Goal: Task Accomplishment & Management: Use online tool/utility

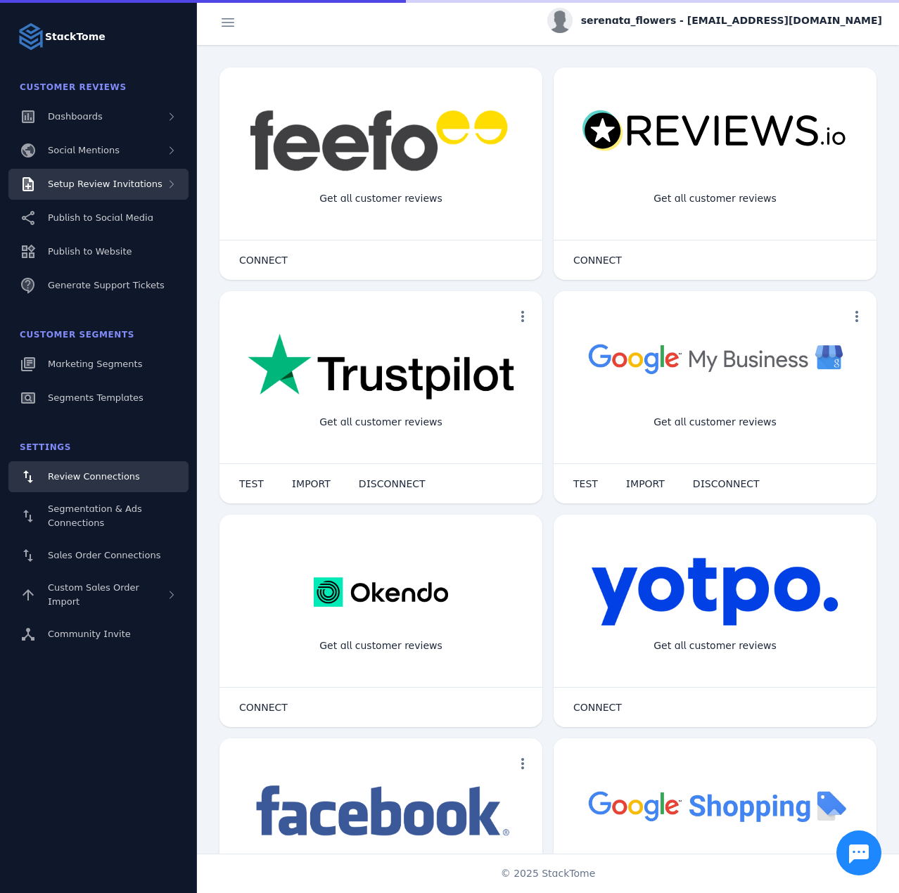
click at [94, 183] on span "Setup Review Invitations" at bounding box center [105, 184] width 115 height 11
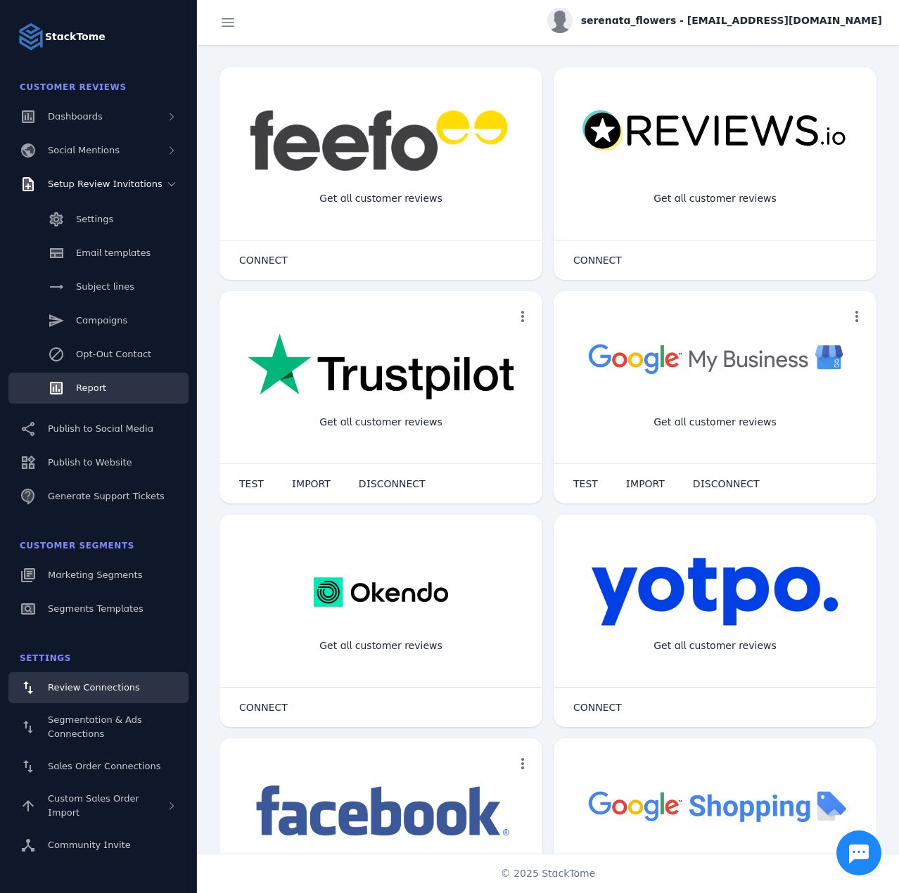
click at [108, 390] on link "Report" at bounding box center [98, 388] width 180 height 31
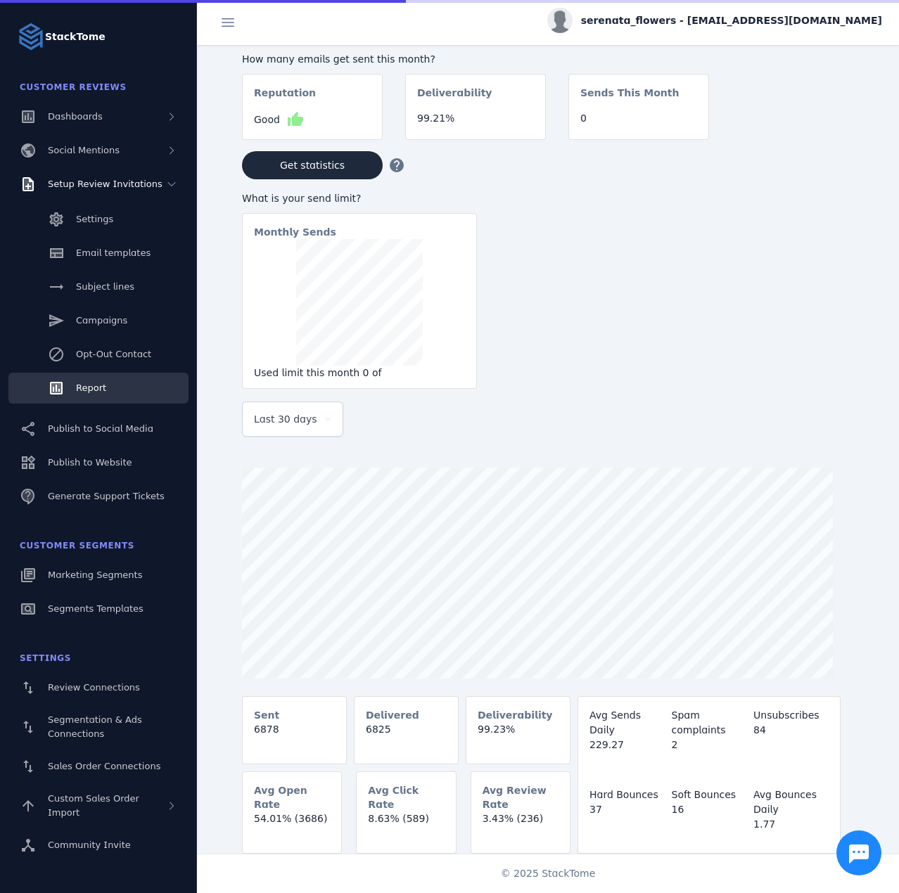
click at [282, 423] on span "Last 30 days" at bounding box center [285, 419] width 63 height 17
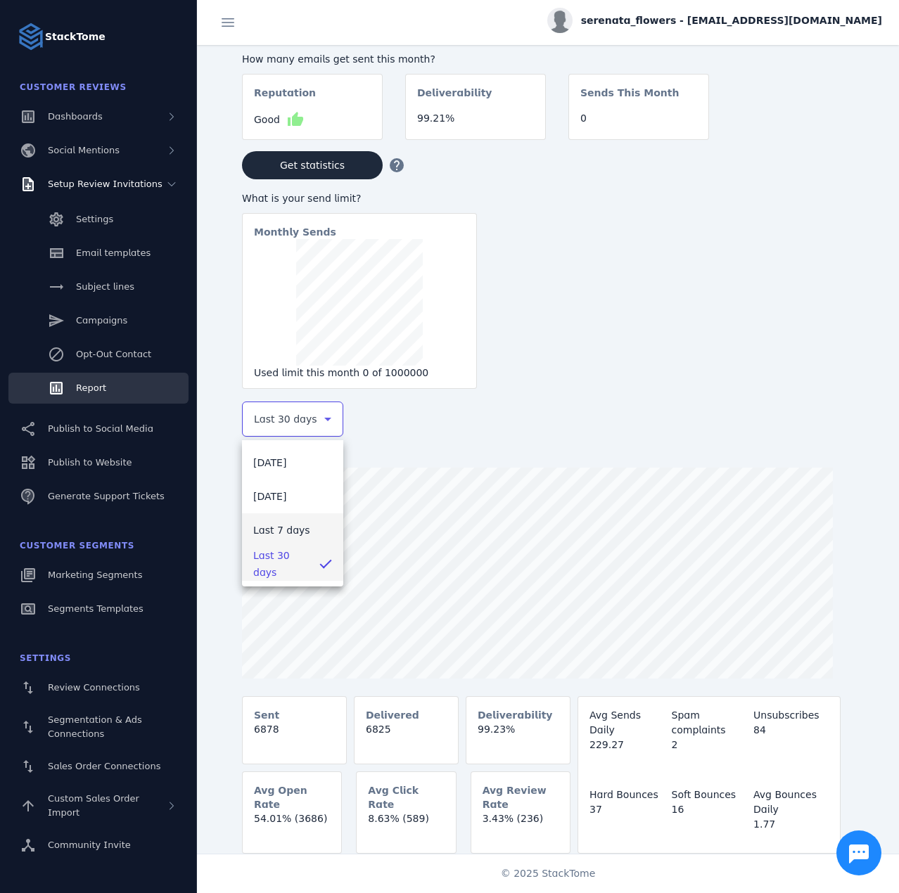
click at [300, 520] on mat-option "Last 7 days" at bounding box center [292, 530] width 101 height 34
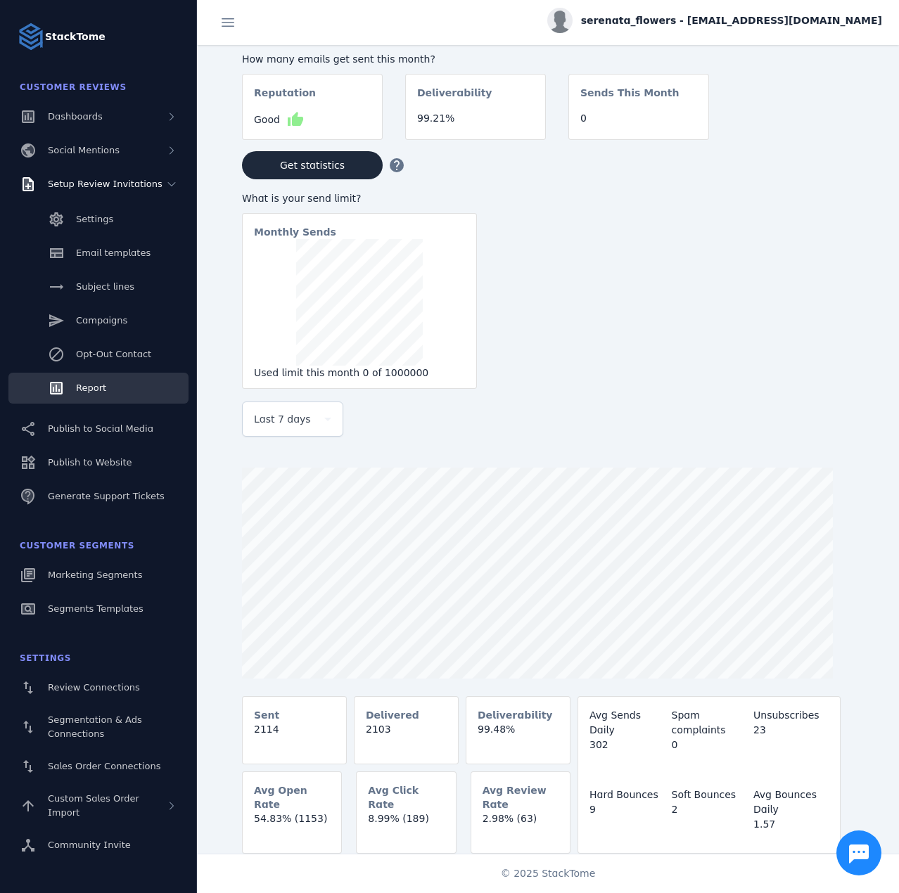
click at [734, 28] on div "serenata_flowers - [EMAIL_ADDRESS][DOMAIN_NAME]" at bounding box center [714, 20] width 335 height 25
click at [795, 127] on icon at bounding box center [800, 135] width 17 height 17
